Goal: Use online tool/utility: Utilize a website feature to perform a specific function

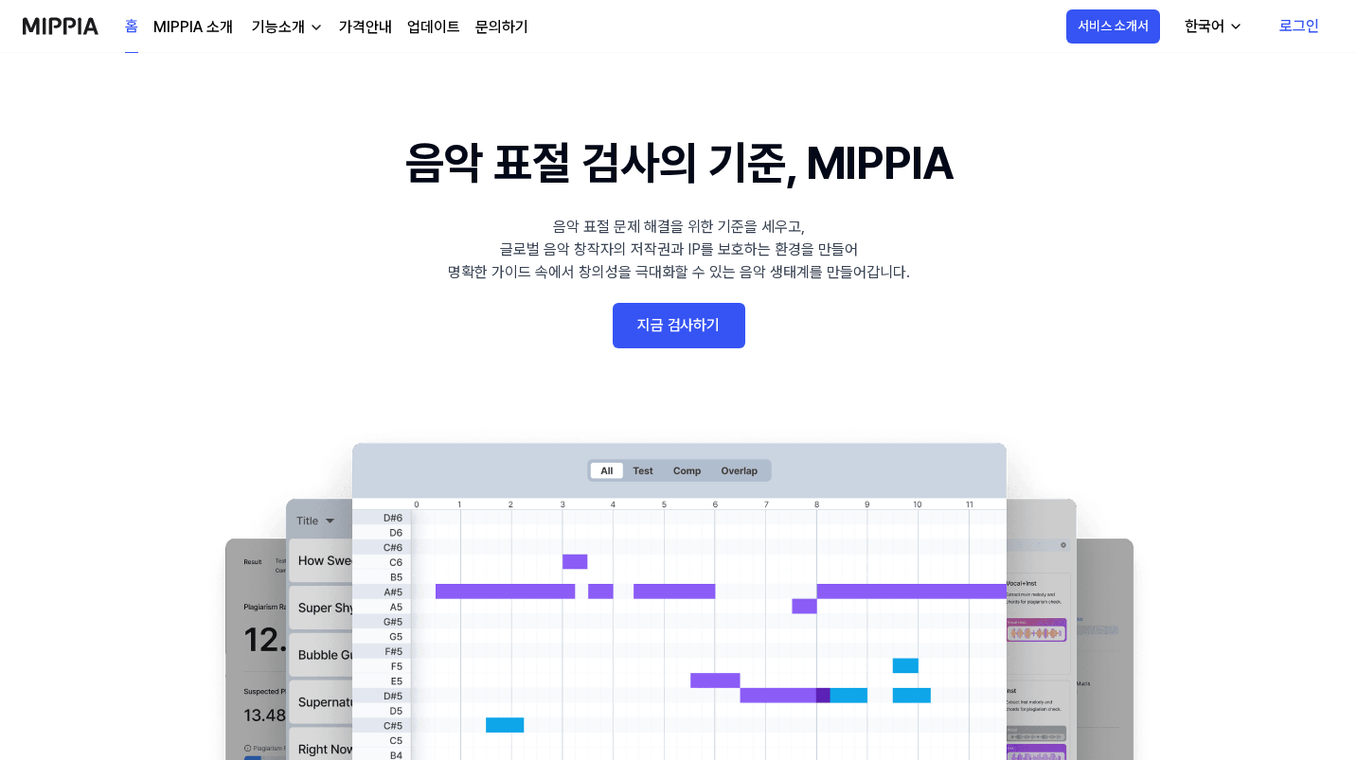
click at [1289, 32] on link "로그인" at bounding box center [1299, 26] width 70 height 53
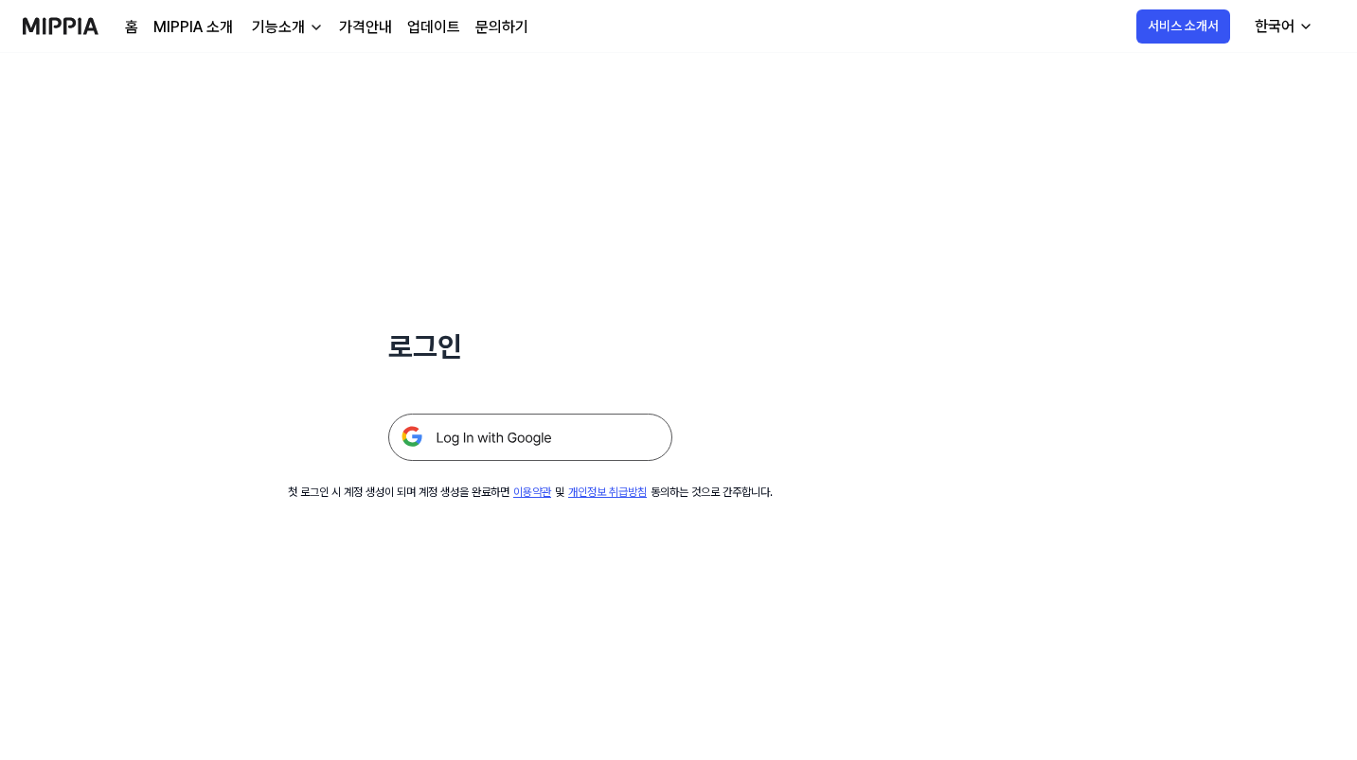
click at [611, 445] on img at bounding box center [530, 437] width 284 height 47
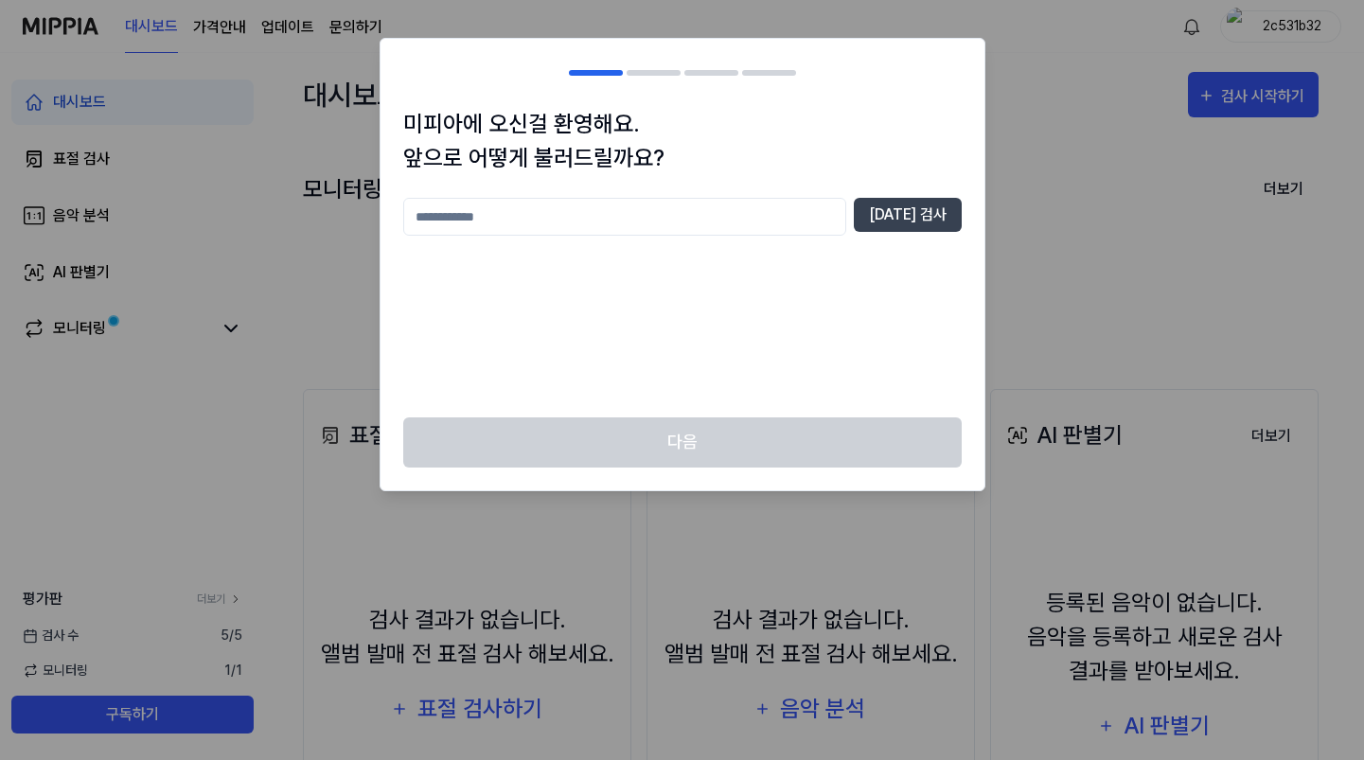
click at [836, 212] on input "text" at bounding box center [624, 217] width 443 height 38
type input "*****"
click at [930, 212] on button "[DATE] 검사" at bounding box center [908, 215] width 108 height 34
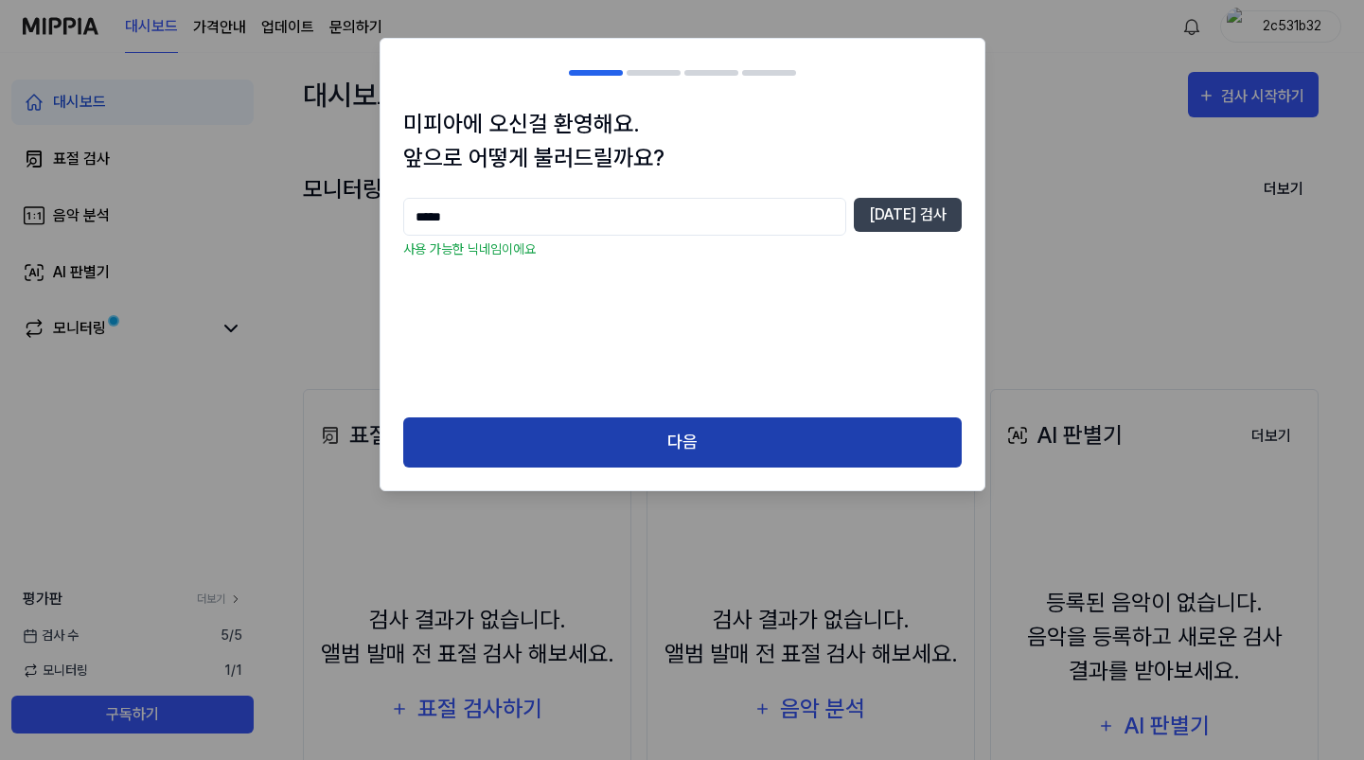
click at [737, 442] on button "다음" at bounding box center [682, 443] width 559 height 50
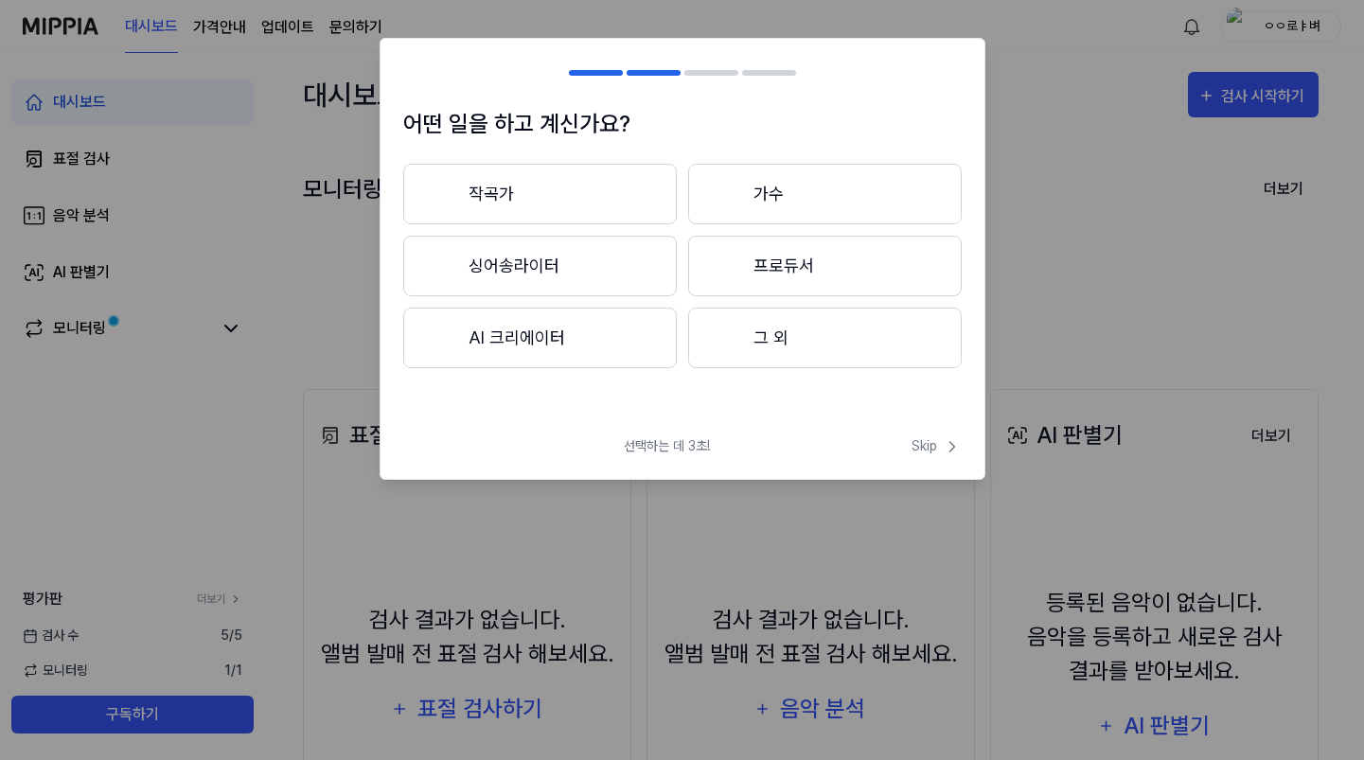
click at [599, 195] on button "작곡가" at bounding box center [540, 194] width 274 height 61
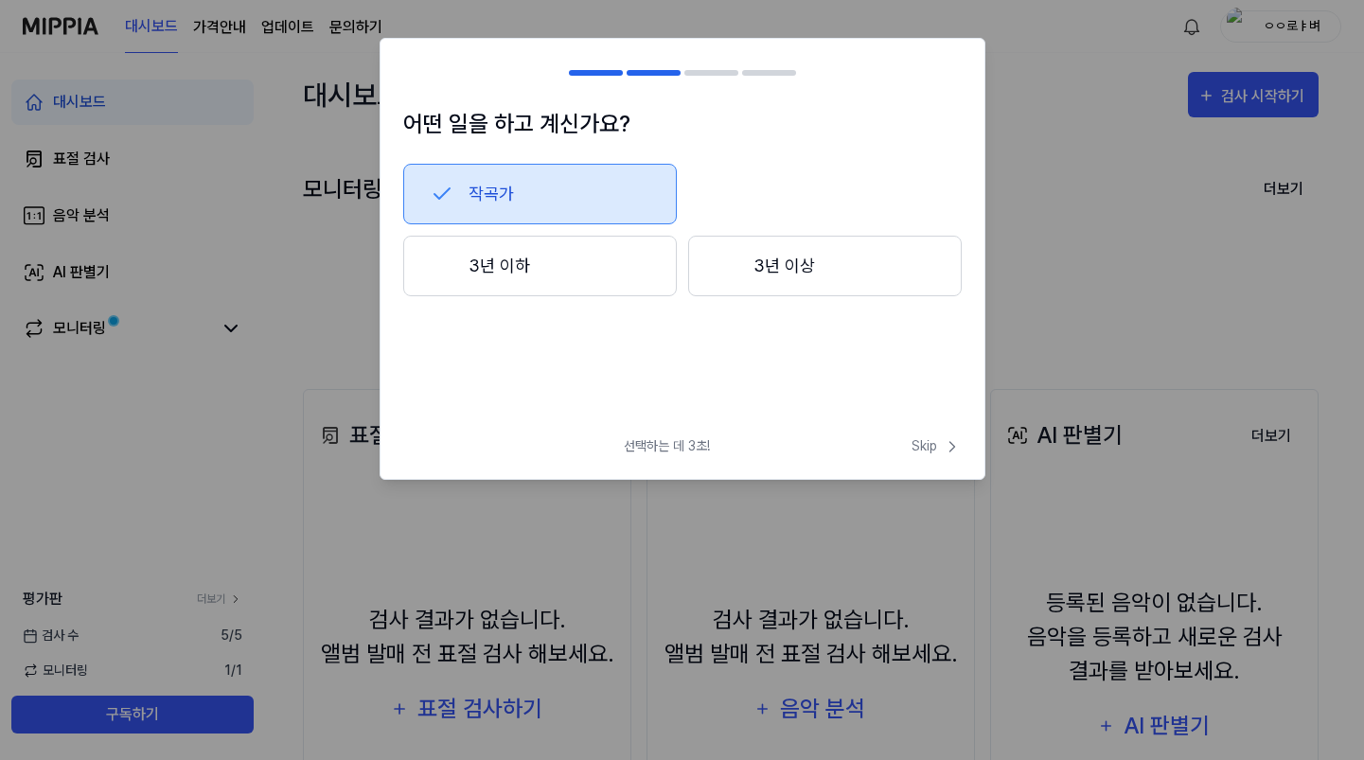
click at [628, 268] on button "3년 이하" at bounding box center [540, 266] width 274 height 61
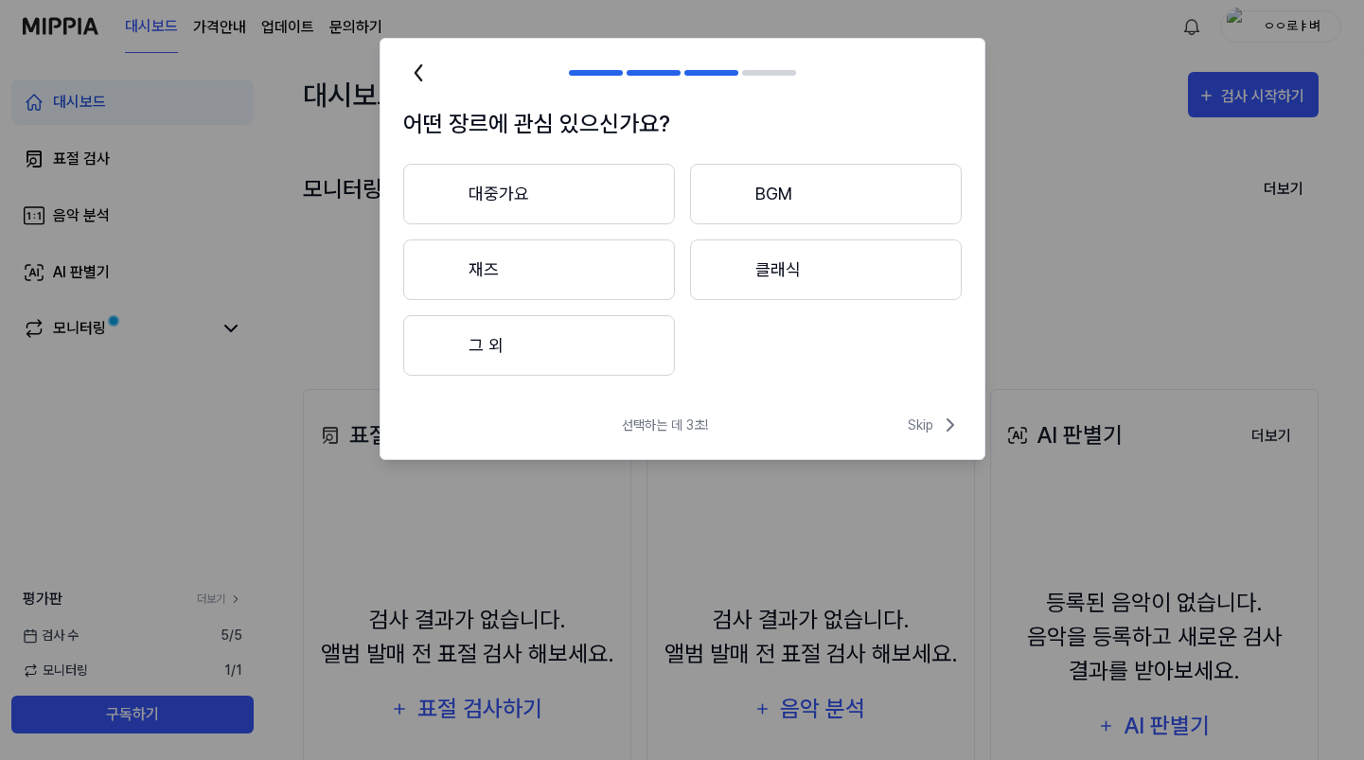
click at [629, 278] on button "재즈" at bounding box center [539, 270] width 272 height 61
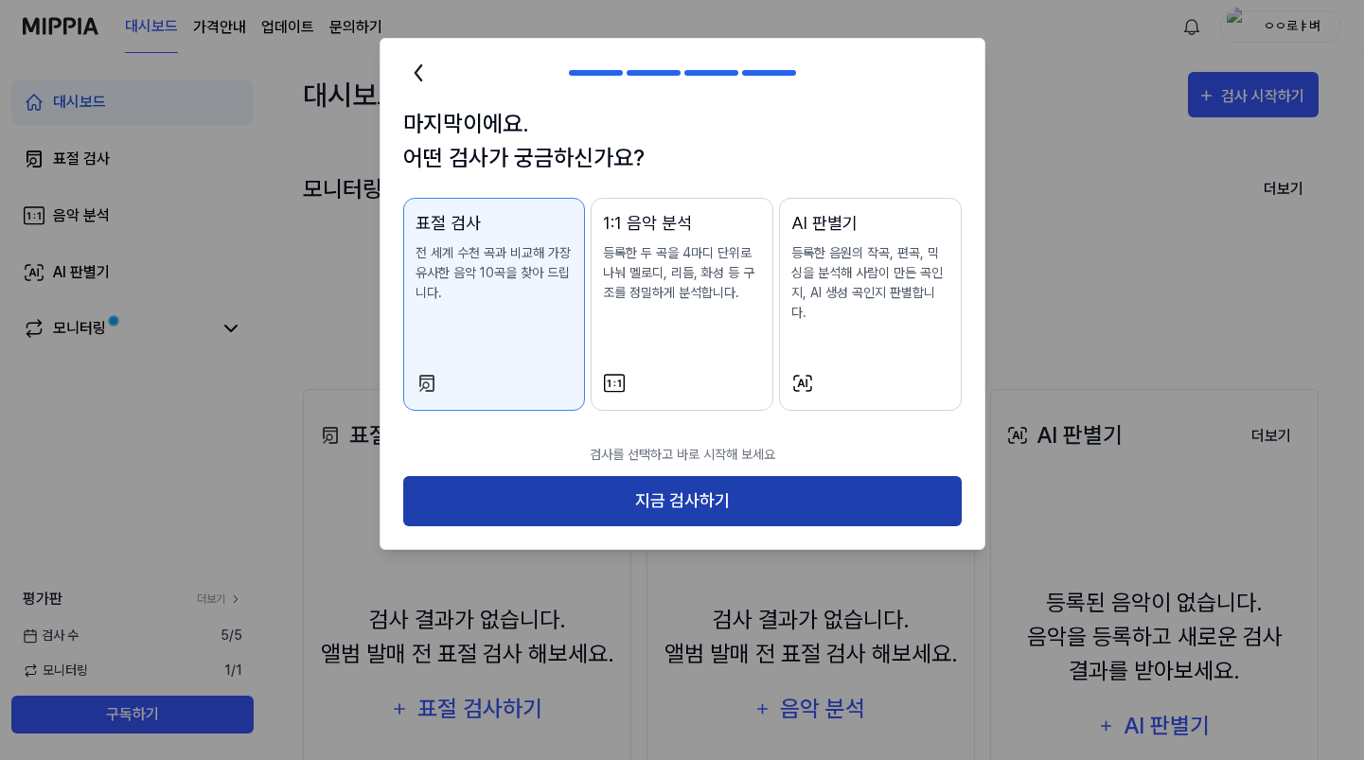
click at [688, 490] on button "지금 검사하기" at bounding box center [682, 501] width 559 height 50
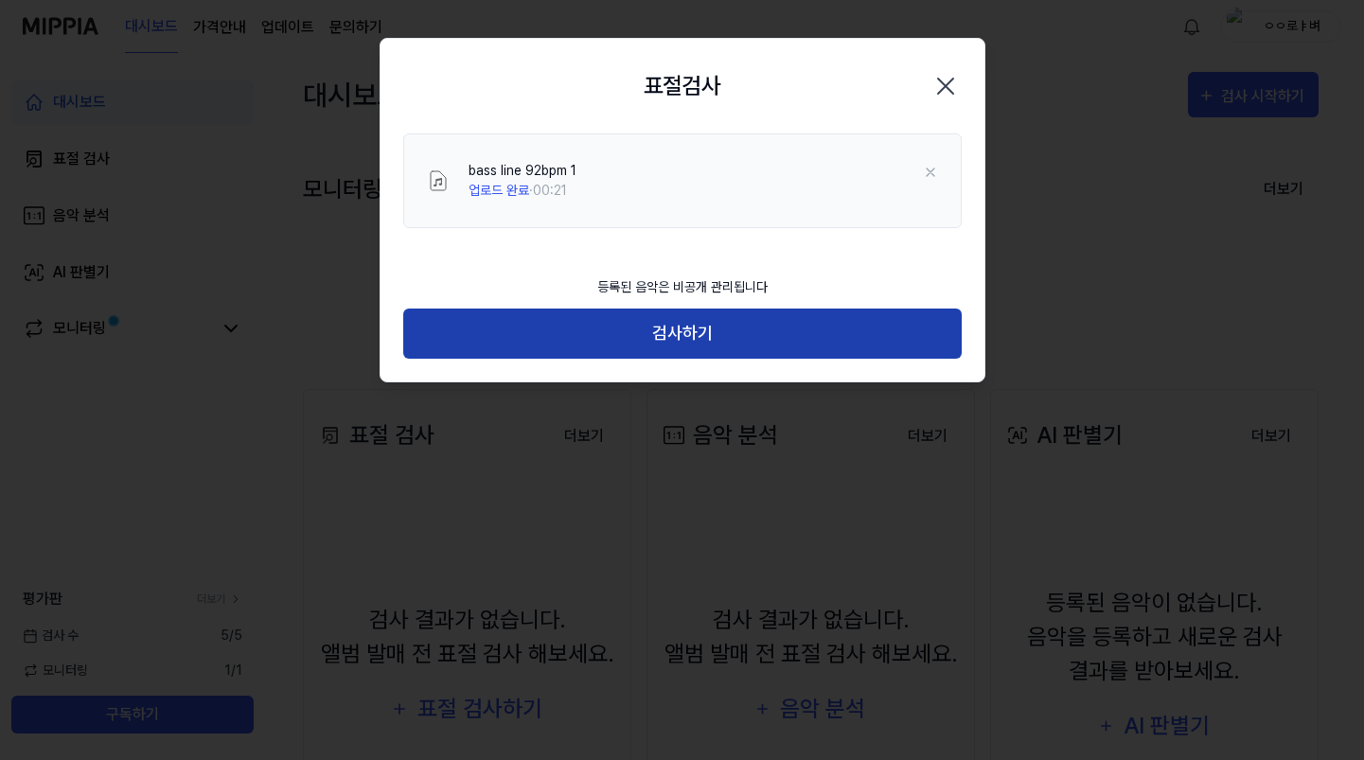
click at [644, 335] on button "검사하기" at bounding box center [682, 334] width 559 height 50
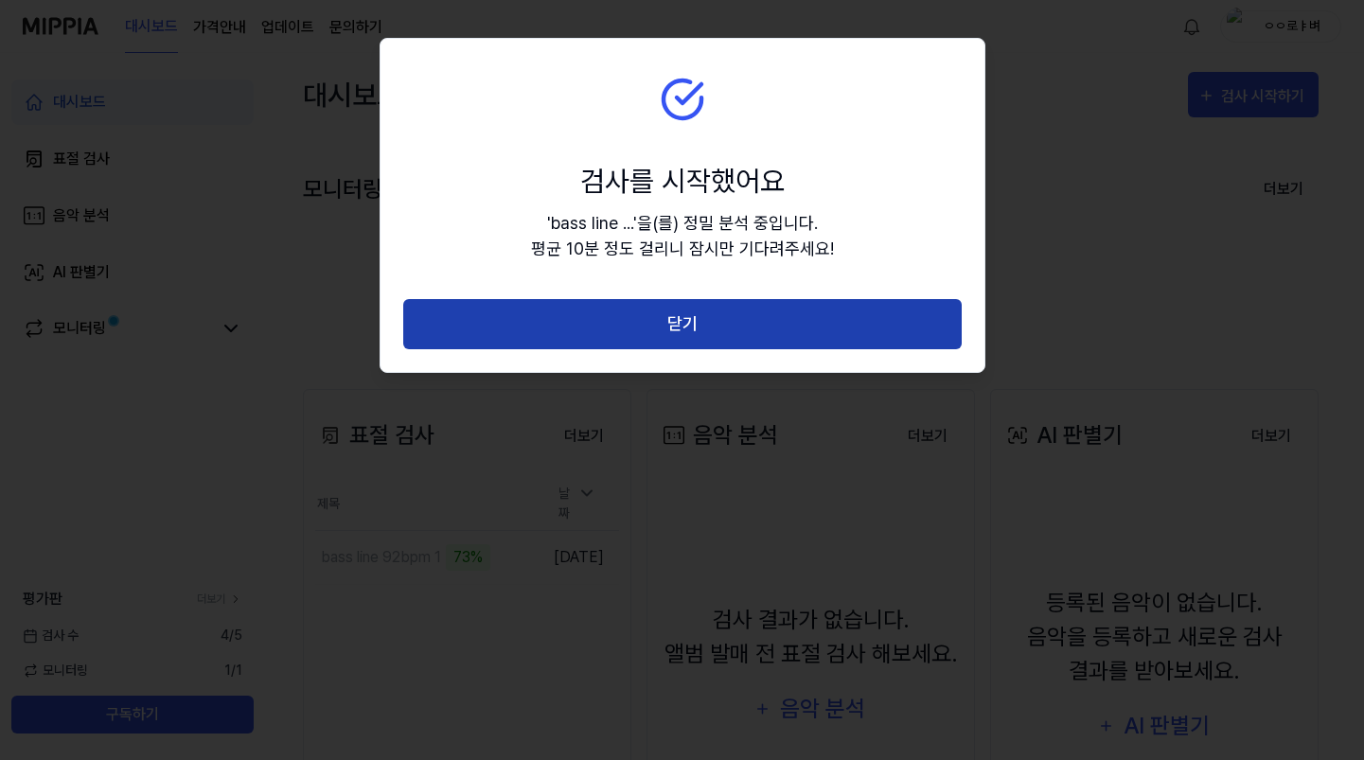
click at [584, 325] on button "닫기" at bounding box center [682, 324] width 559 height 50
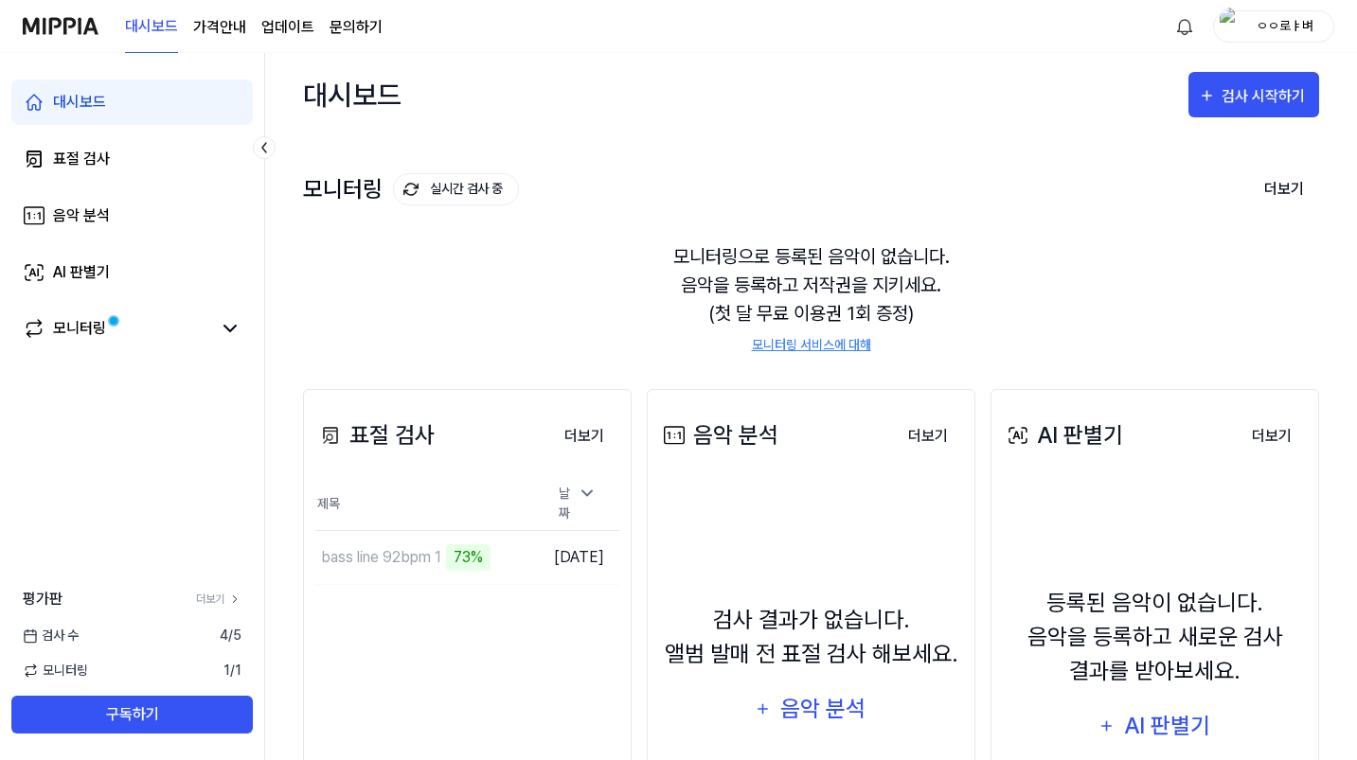
scroll to position [196, 0]
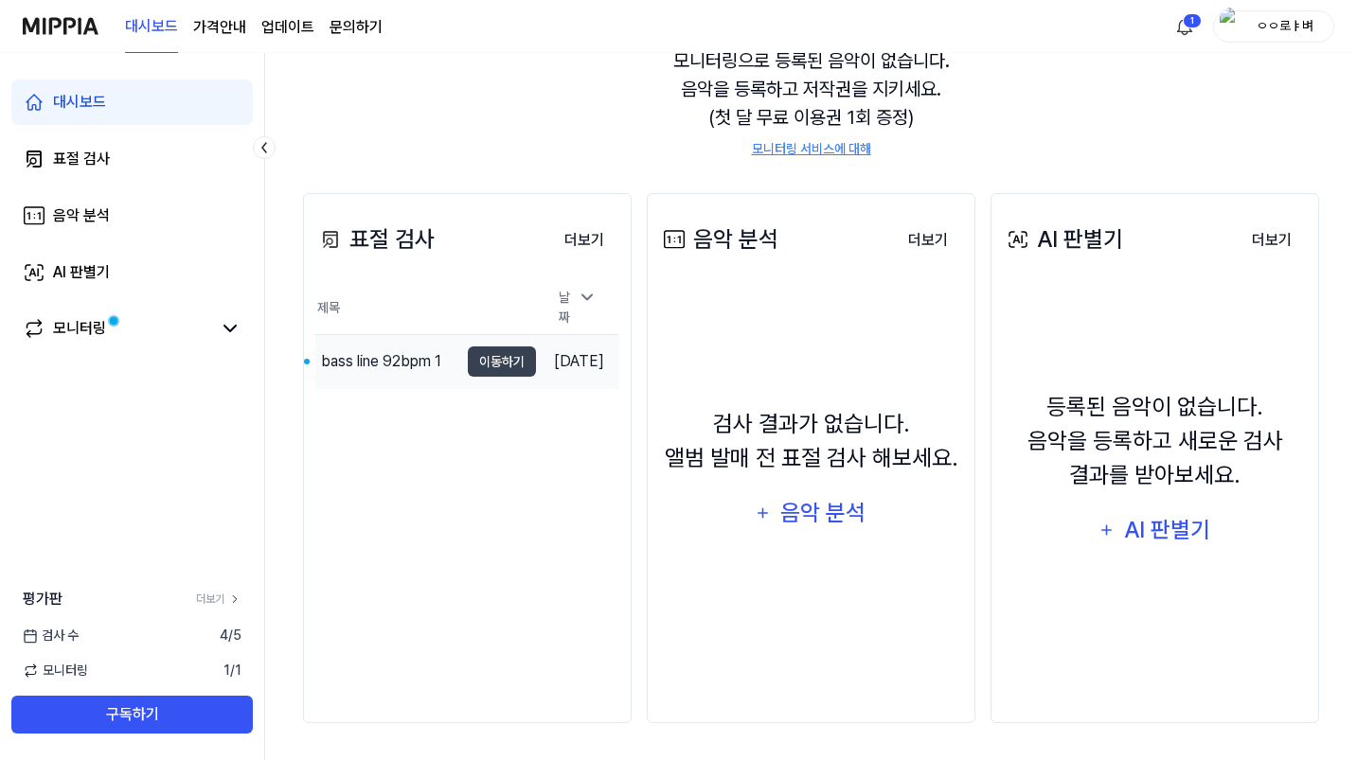
click at [425, 358] on div "bass line 92bpm 1" at bounding box center [381, 361] width 120 height 23
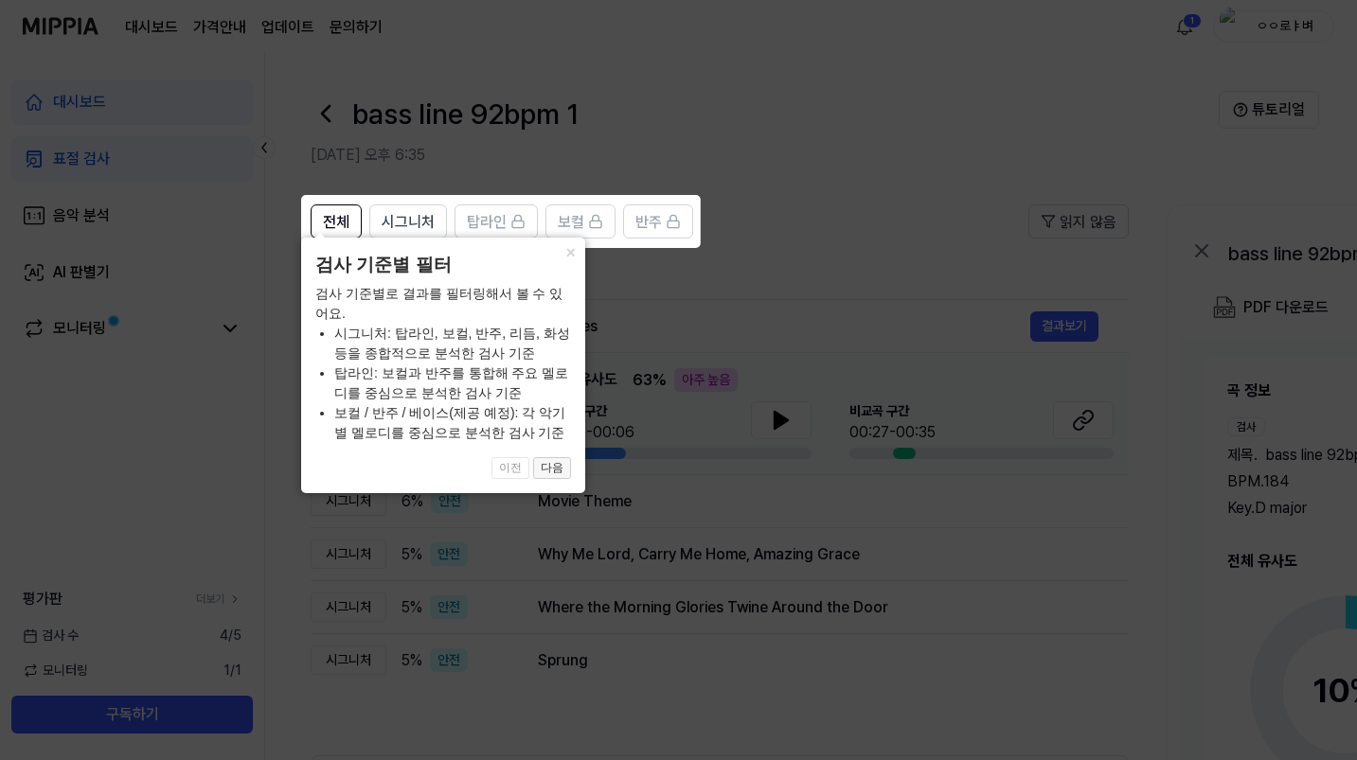
click at [547, 469] on button "다음" at bounding box center [552, 468] width 38 height 23
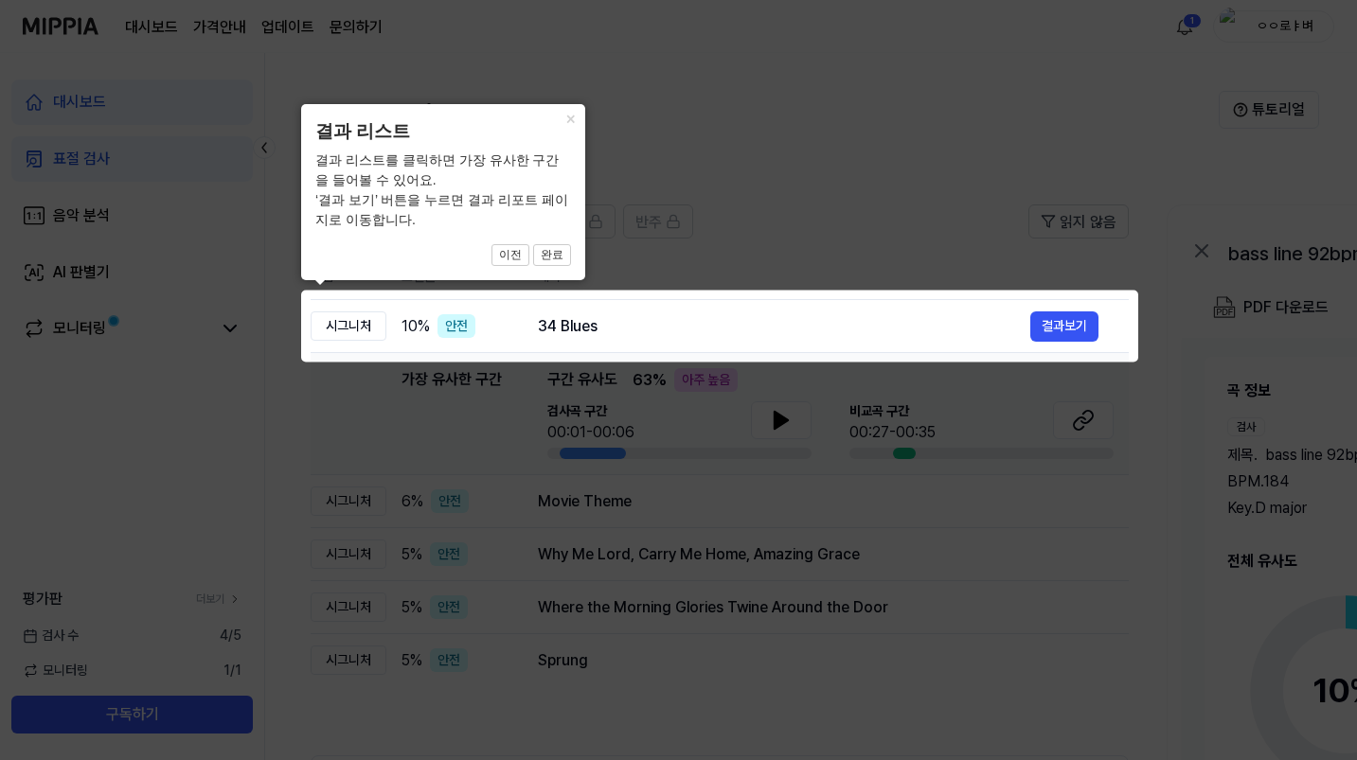
click at [617, 455] on icon at bounding box center [682, 380] width 1364 height 760
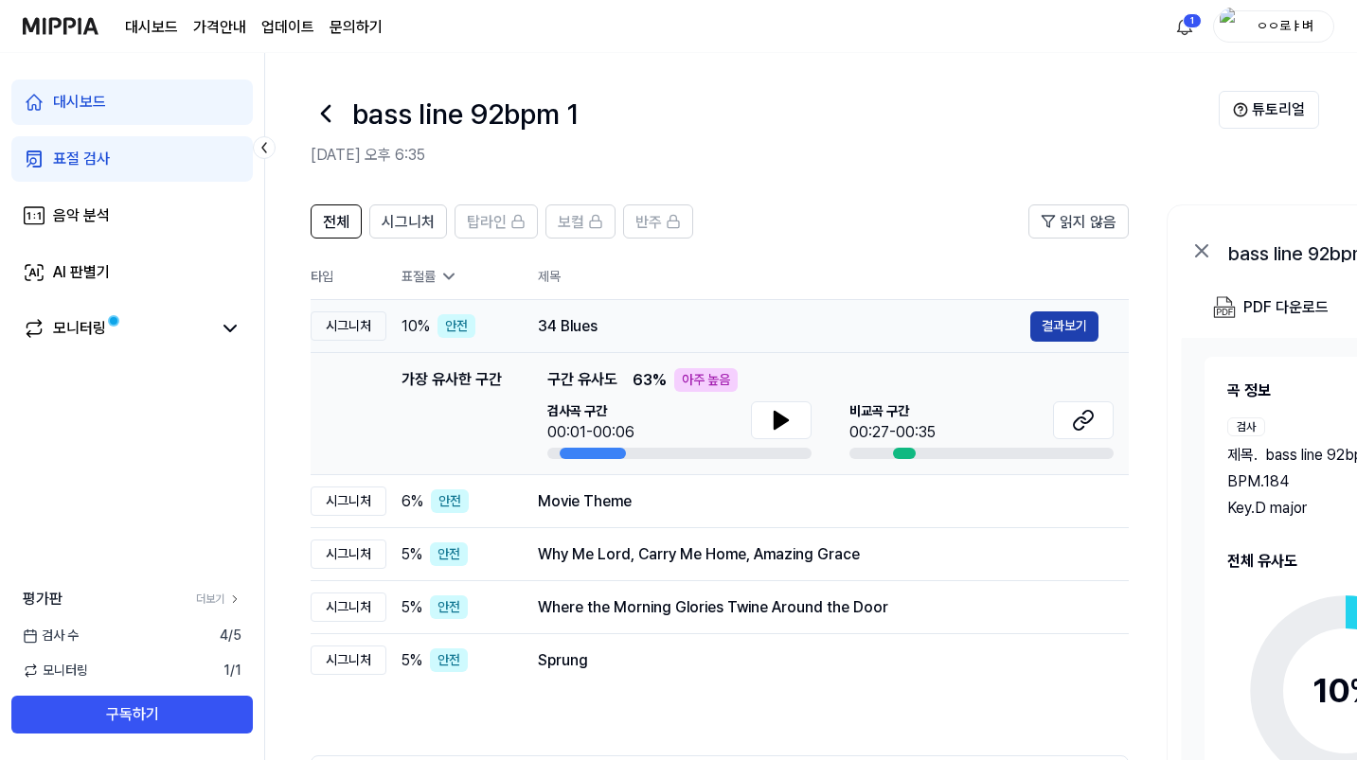
click at [1060, 328] on button "결과보기" at bounding box center [1064, 327] width 68 height 30
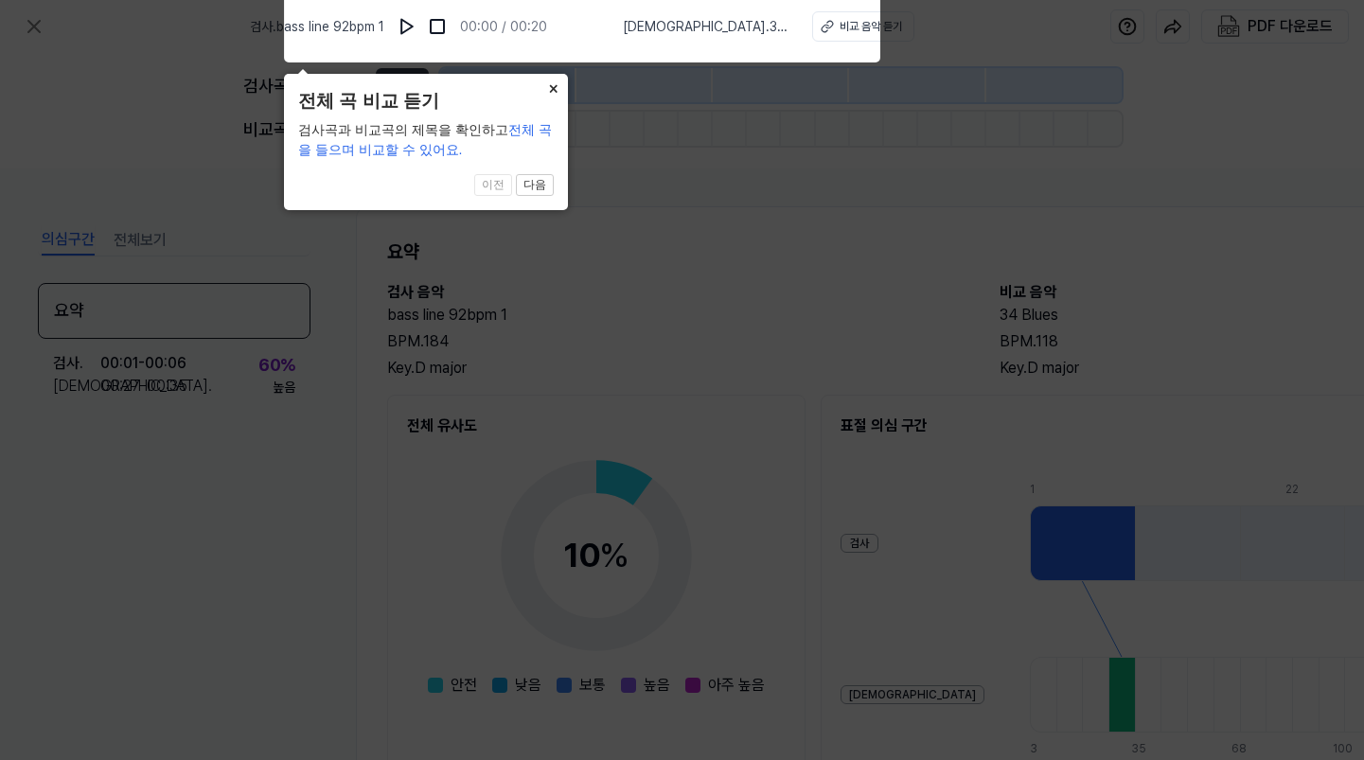
click at [558, 80] on button "×" at bounding box center [553, 87] width 30 height 27
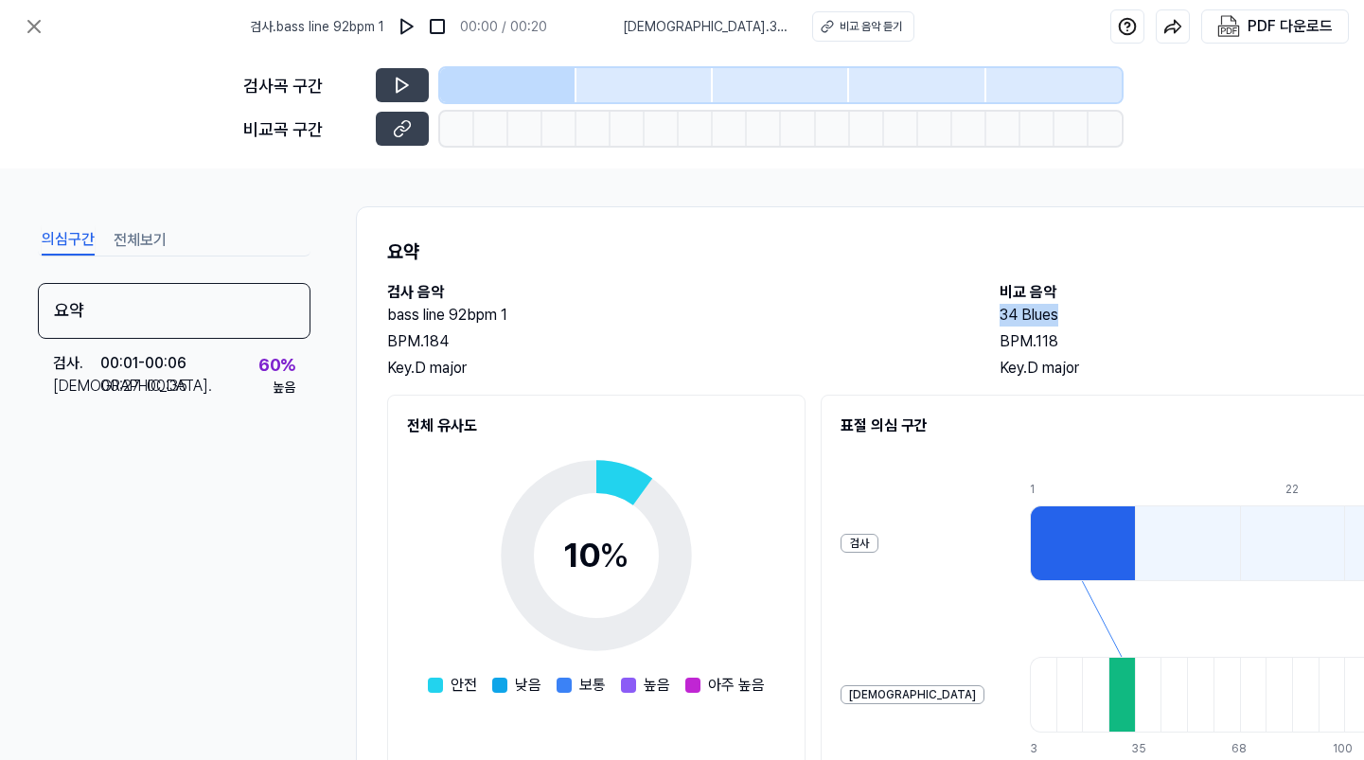
drag, startPoint x: 1082, startPoint y: 312, endPoint x: 993, endPoint y: 312, distance: 89.0
click at [993, 312] on div "검사 음악 bass line 92bpm 1 BPM. 184 Key. D major 비교 음악 34 Blues BPM. 118 Key. D ma…" at bounding box center [980, 330] width 1187 height 98
copy h2 "34 Blues"
drag, startPoint x: 488, startPoint y: 365, endPoint x: 419, endPoint y: 364, distance: 68.2
click at [419, 364] on div "Key. D major" at bounding box center [674, 368] width 575 height 23
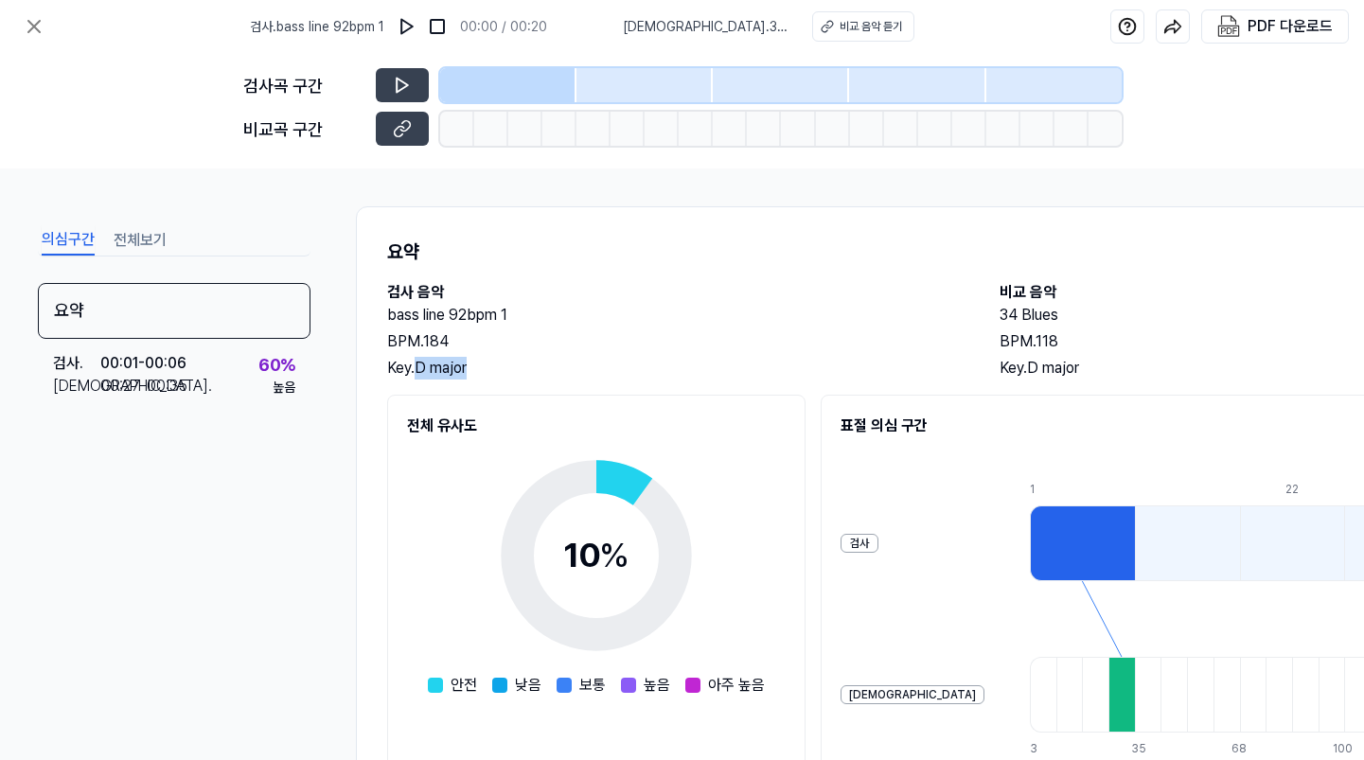
copy div "D major"
